Goal: Task Accomplishment & Management: Manage account settings

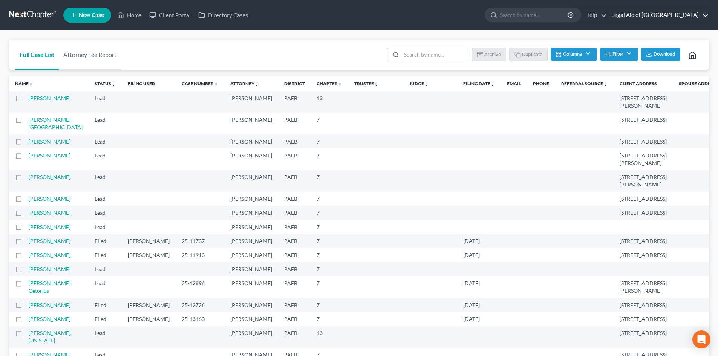
click at [677, 12] on link "Legal Aid of [GEOGRAPHIC_DATA]" at bounding box center [658, 15] width 101 height 14
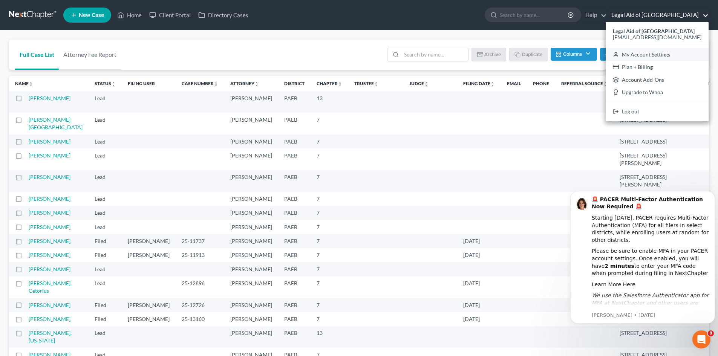
click at [682, 56] on link "My Account Settings" at bounding box center [657, 54] width 103 height 13
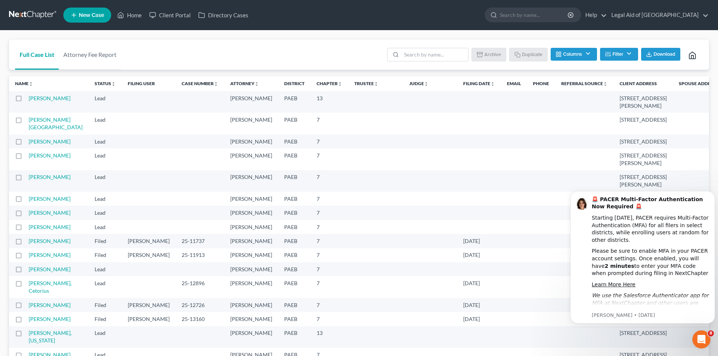
select select "67"
select select "24"
select select "39"
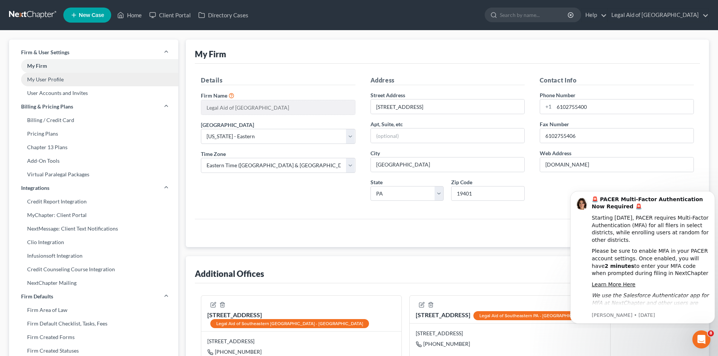
click at [55, 77] on link "My User Profile" at bounding box center [93, 80] width 169 height 14
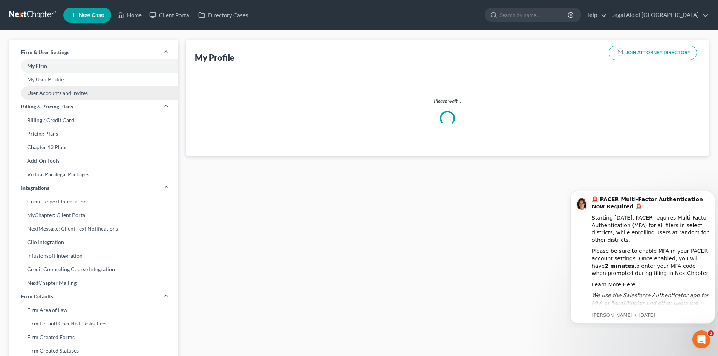
select select "39"
select select "67"
select select "attorney"
select select "0"
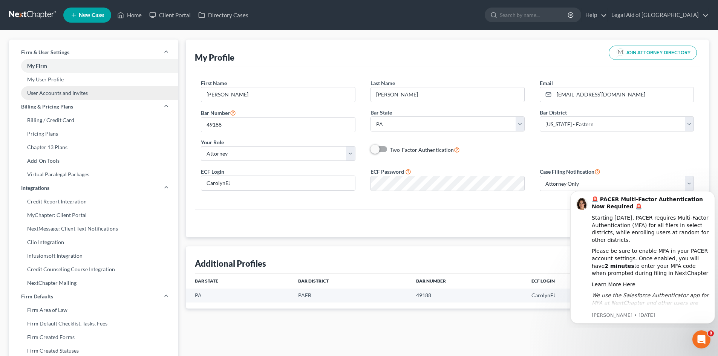
click at [60, 90] on link "User Accounts and Invites" at bounding box center [93, 93] width 169 height 14
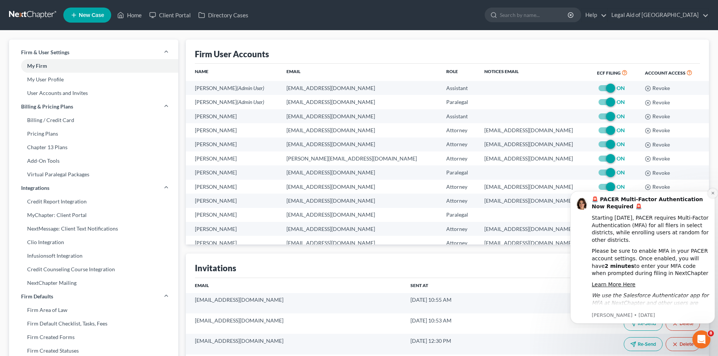
drag, startPoint x: 713, startPoint y: 194, endPoint x: 1285, endPoint y: 378, distance: 600.6
click at [713, 194] on icon "Dismiss notification" at bounding box center [712, 193] width 3 height 3
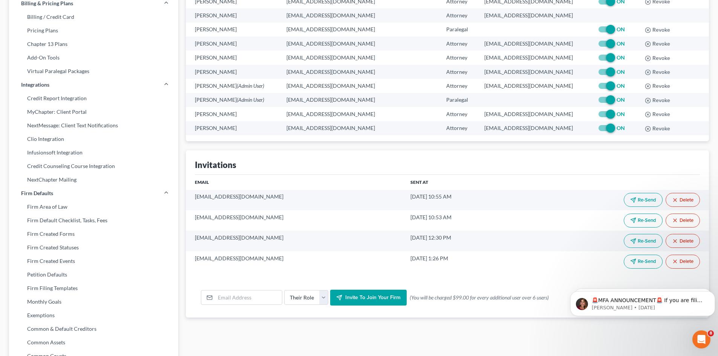
scroll to position [113, 0]
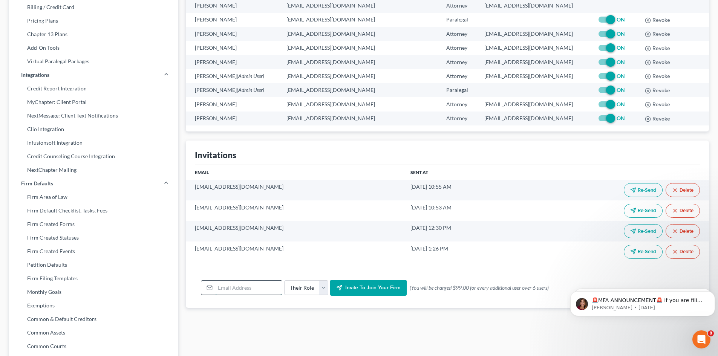
click at [233, 288] on input "email" at bounding box center [248, 288] width 67 height 14
type input "[EMAIL_ADDRESS][DOMAIN_NAME]"
click at [323, 286] on select "Their Role Attorney Paralegal Assistant" at bounding box center [306, 287] width 44 height 15
select select "paralegal"
click at [284, 280] on select "Their Role Attorney Paralegal Assistant" at bounding box center [306, 287] width 44 height 15
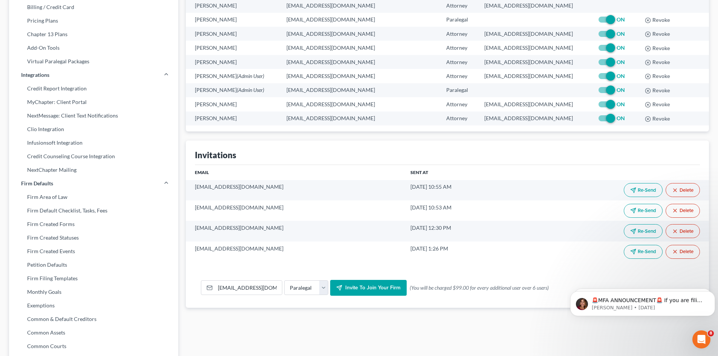
click at [370, 289] on span "Invite to join your firm" at bounding box center [372, 288] width 55 height 6
